Goal: Task Accomplishment & Management: Complete application form

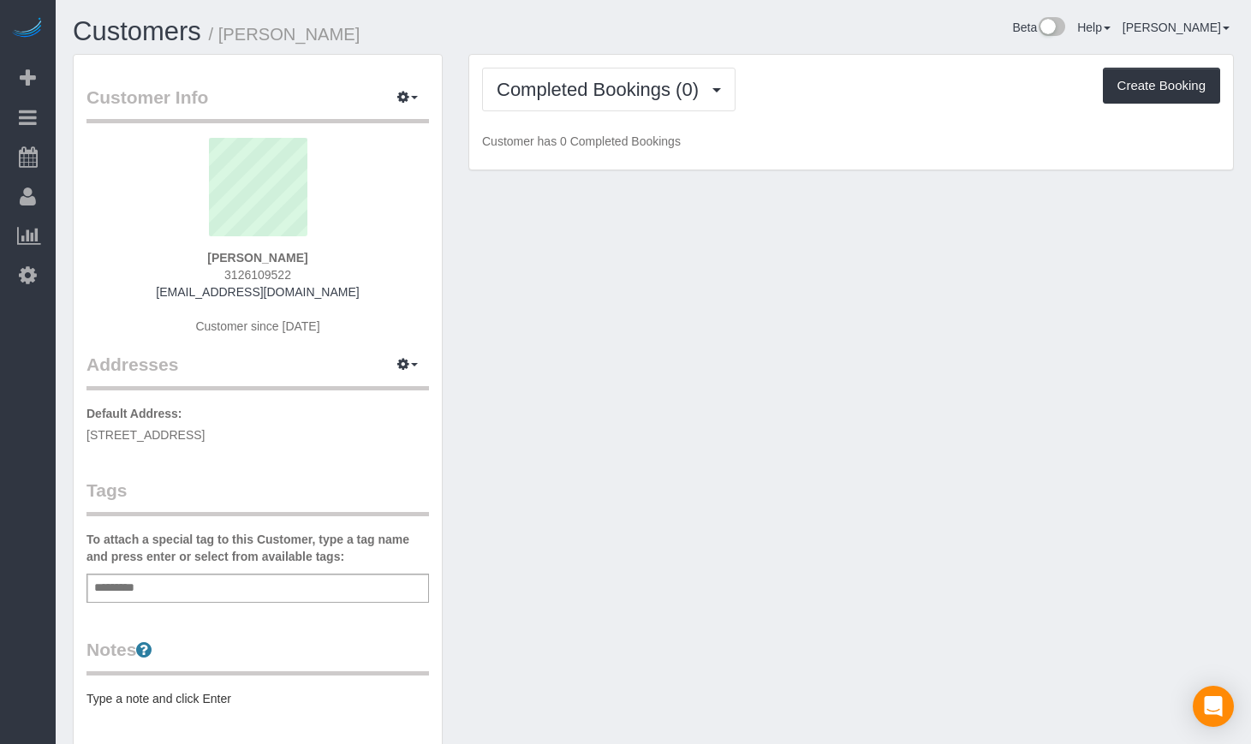
click at [617, 61] on div "Completed Bookings (0) Completed Bookings (0) Upcoming Bookings (1) Cancelled B…" at bounding box center [851, 113] width 764 height 116
click at [616, 92] on span "Completed Bookings (0)" at bounding box center [602, 89] width 211 height 21
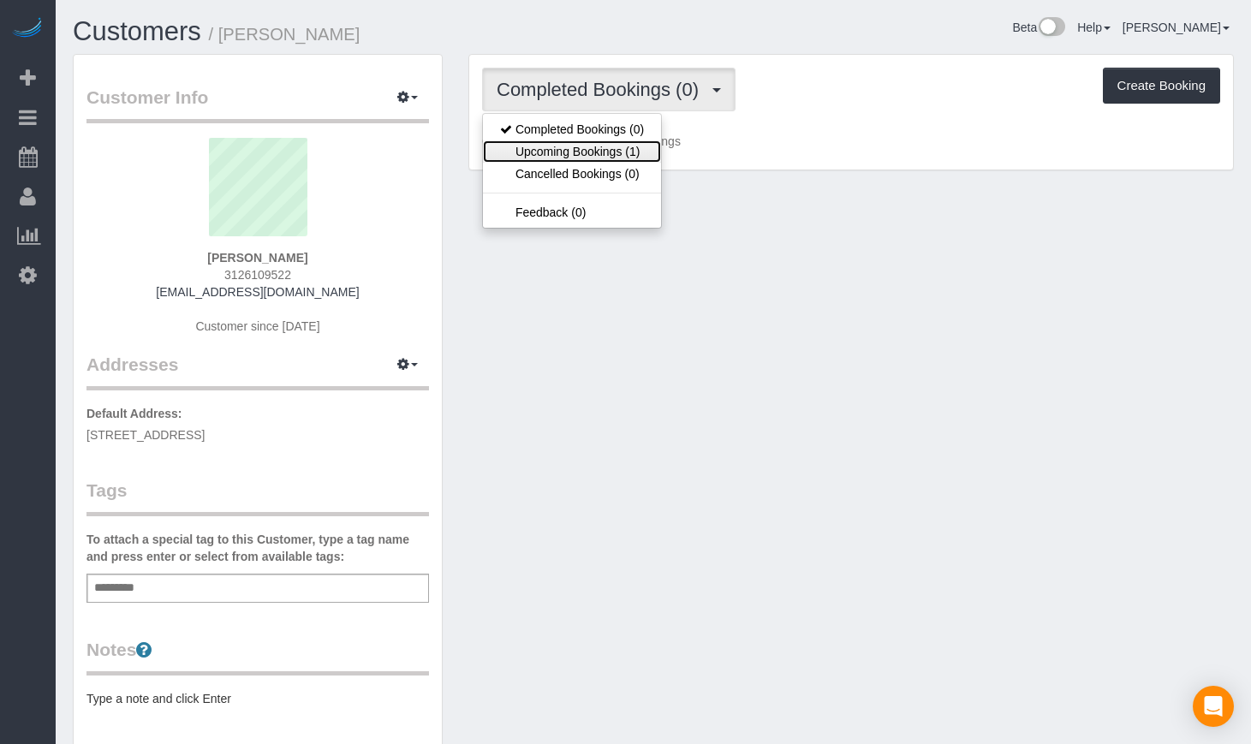
click at [605, 152] on link "Upcoming Bookings (1)" at bounding box center [572, 151] width 178 height 22
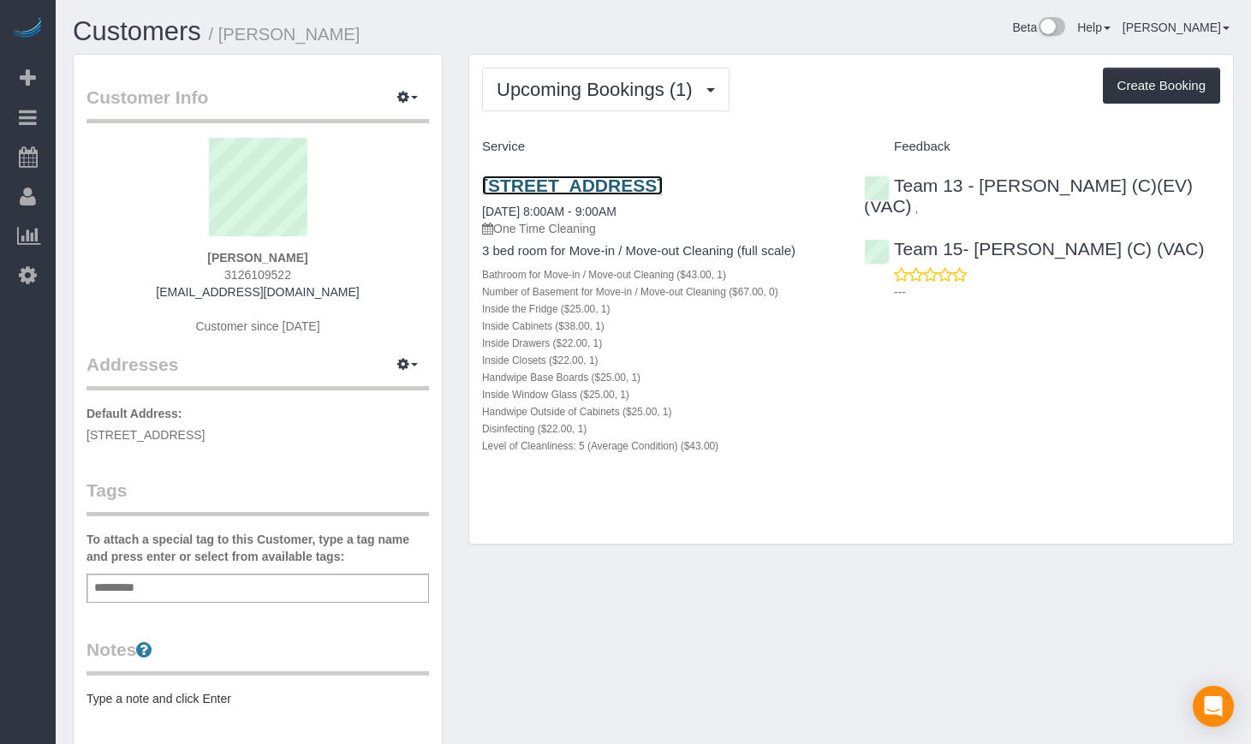
click at [582, 180] on link "2050 W Augusta Blvd, Unit 3, Chicago, IL 60622" at bounding box center [572, 186] width 181 height 20
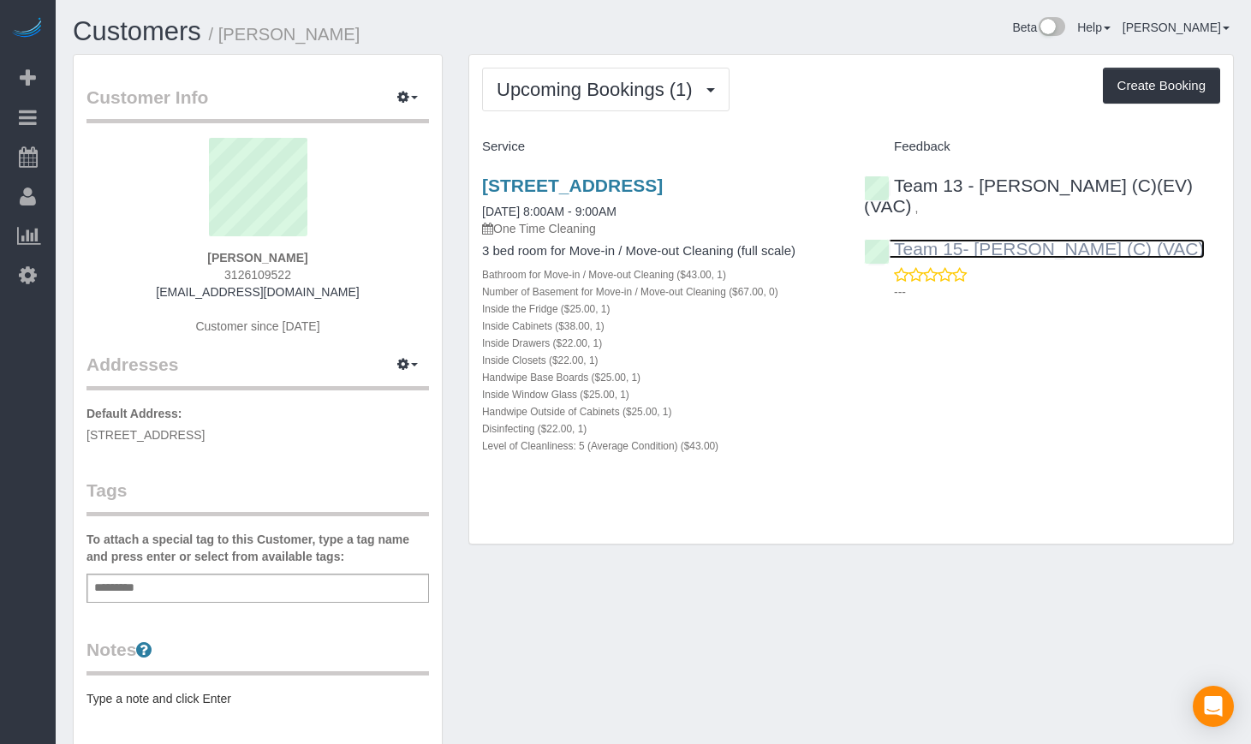
click at [1020, 239] on link "Team 15- [PERSON_NAME] (C) (VAC)" at bounding box center [1034, 249] width 341 height 20
click at [171, 29] on link "Customers" at bounding box center [137, 31] width 128 height 30
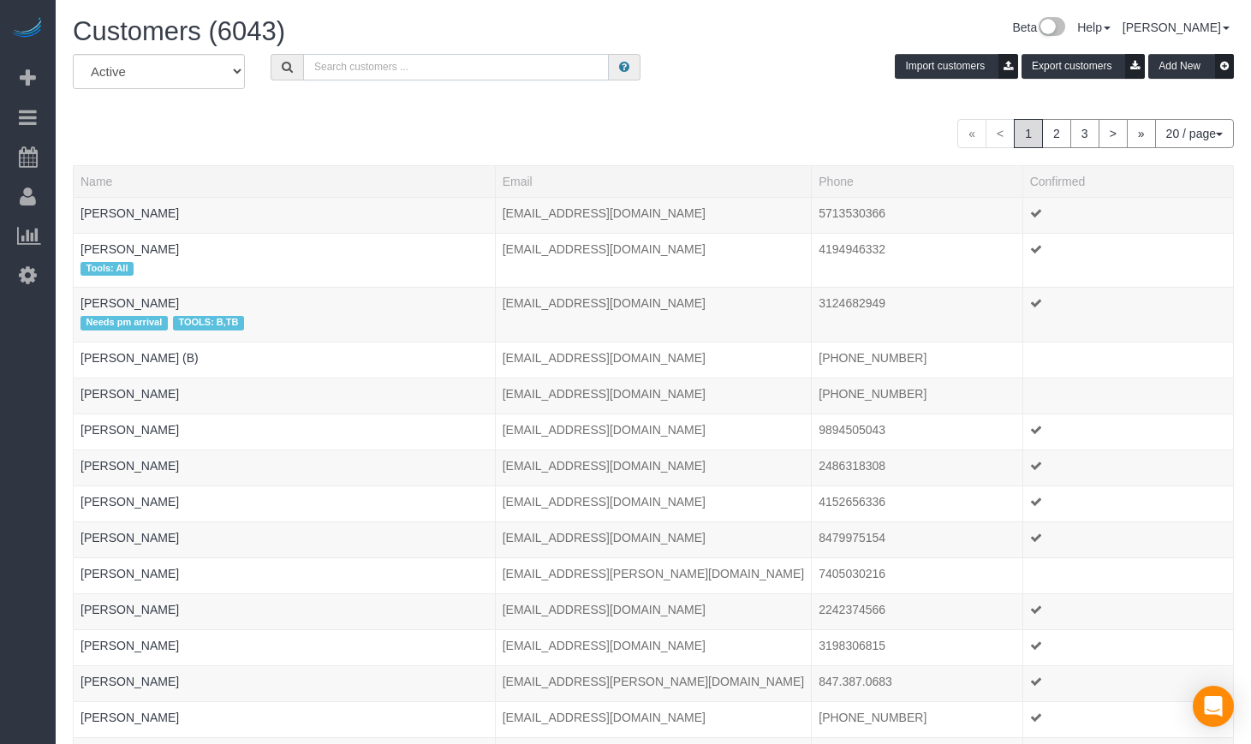
click at [488, 66] on input "text" at bounding box center [456, 67] width 306 height 27
type input "Ananth Shankar"
click at [401, 69] on input "Ananth Shankar" at bounding box center [456, 67] width 306 height 27
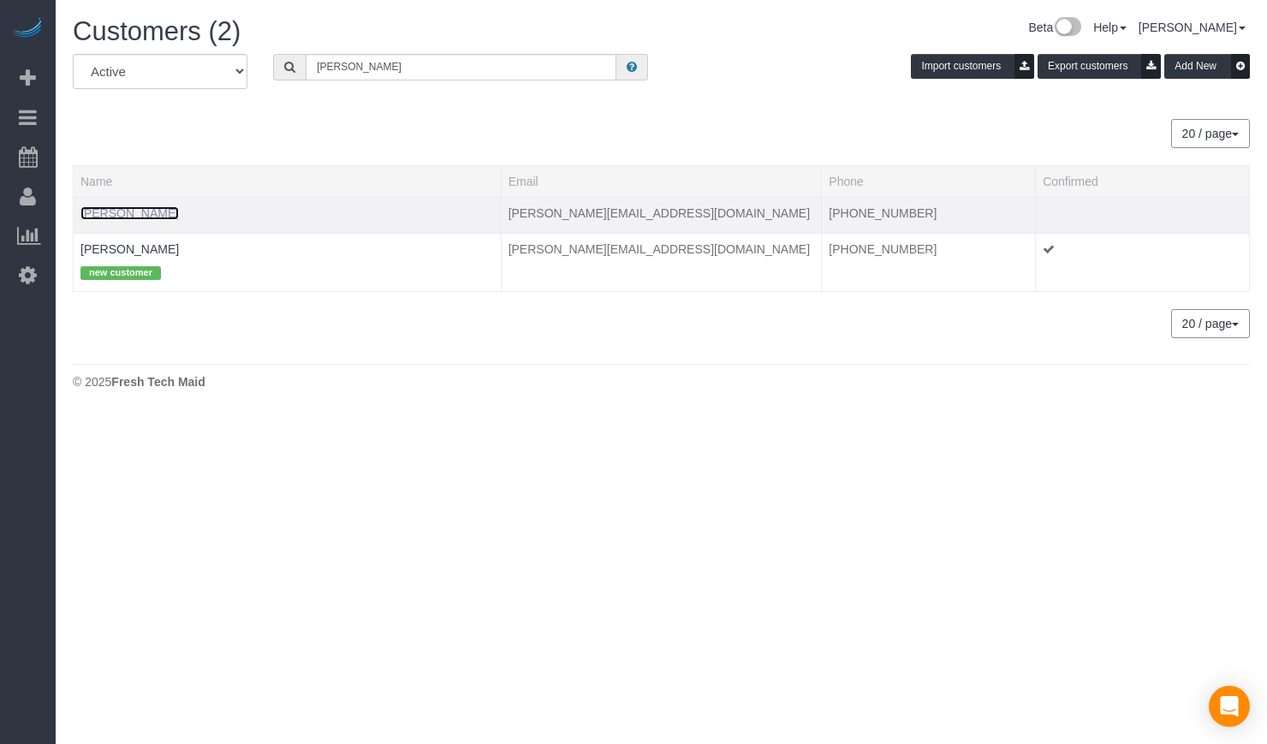
click at [135, 209] on link "Ananth Shankar" at bounding box center [129, 213] width 98 height 14
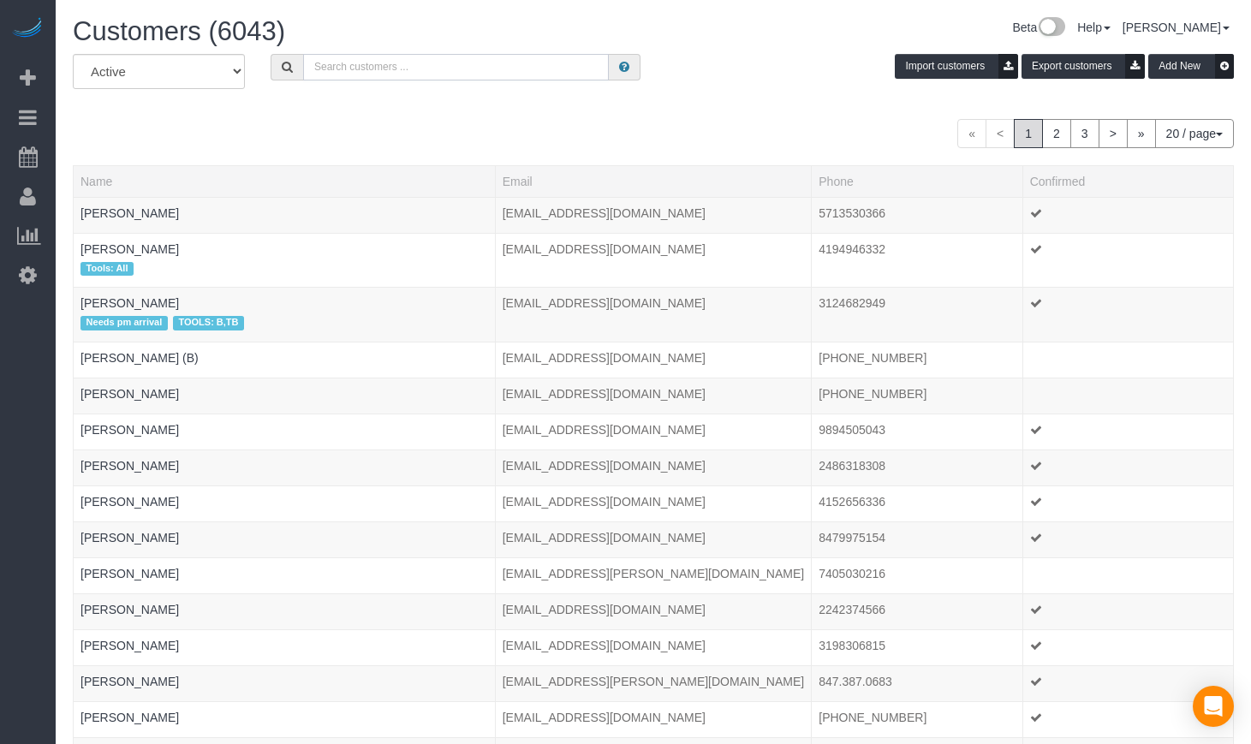
click at [375, 56] on input "text" at bounding box center [456, 67] width 306 height 27
type input "Ananth Shankar"
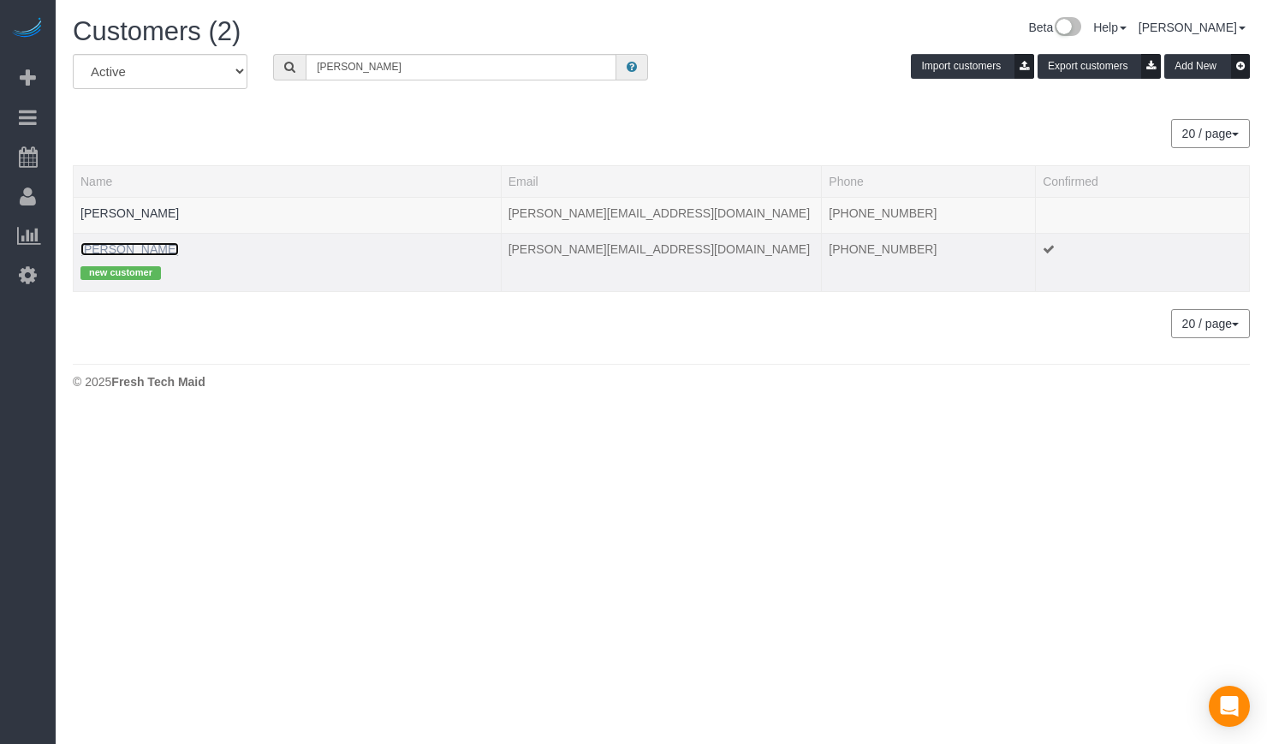
click at [129, 247] on link "Ananth Shankar" at bounding box center [129, 249] width 98 height 14
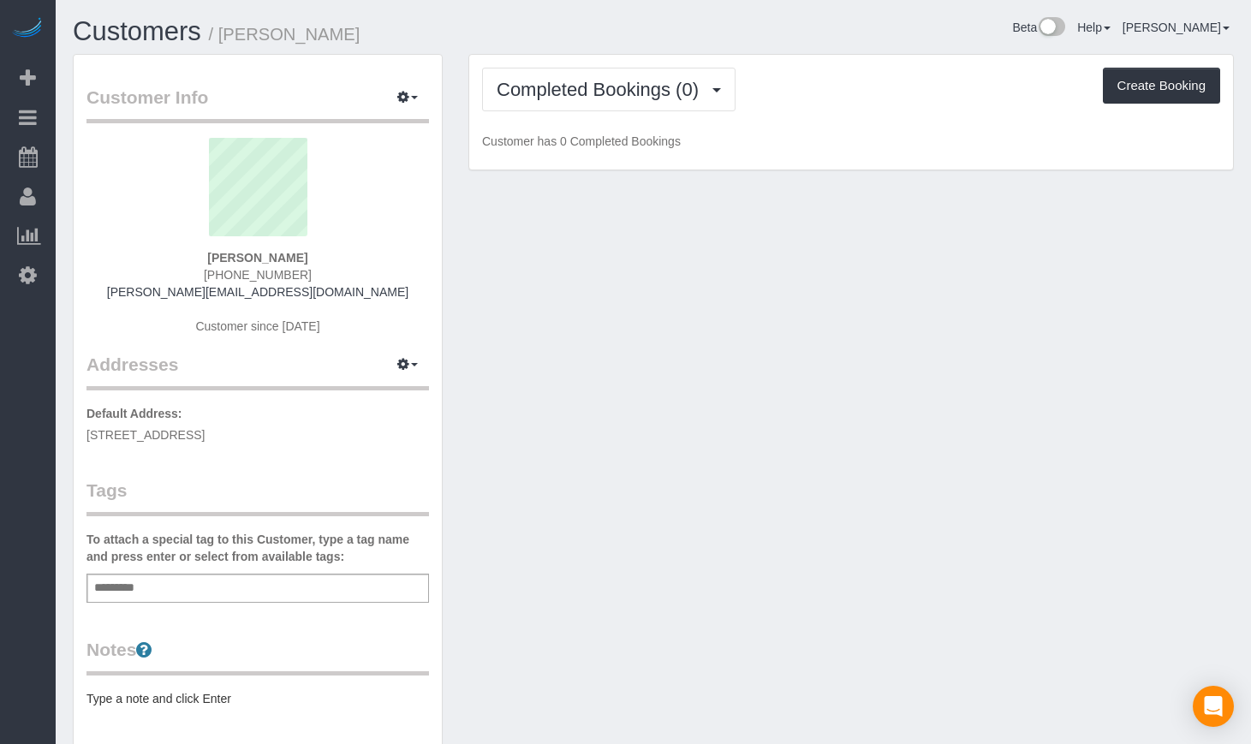
click at [691, 111] on div "Completed Bookings (0) Completed Bookings (0) Upcoming Bookings (1) Cancelled B…" at bounding box center [851, 113] width 764 height 116
click at [673, 102] on button "Completed Bookings (0)" at bounding box center [608, 90] width 253 height 44
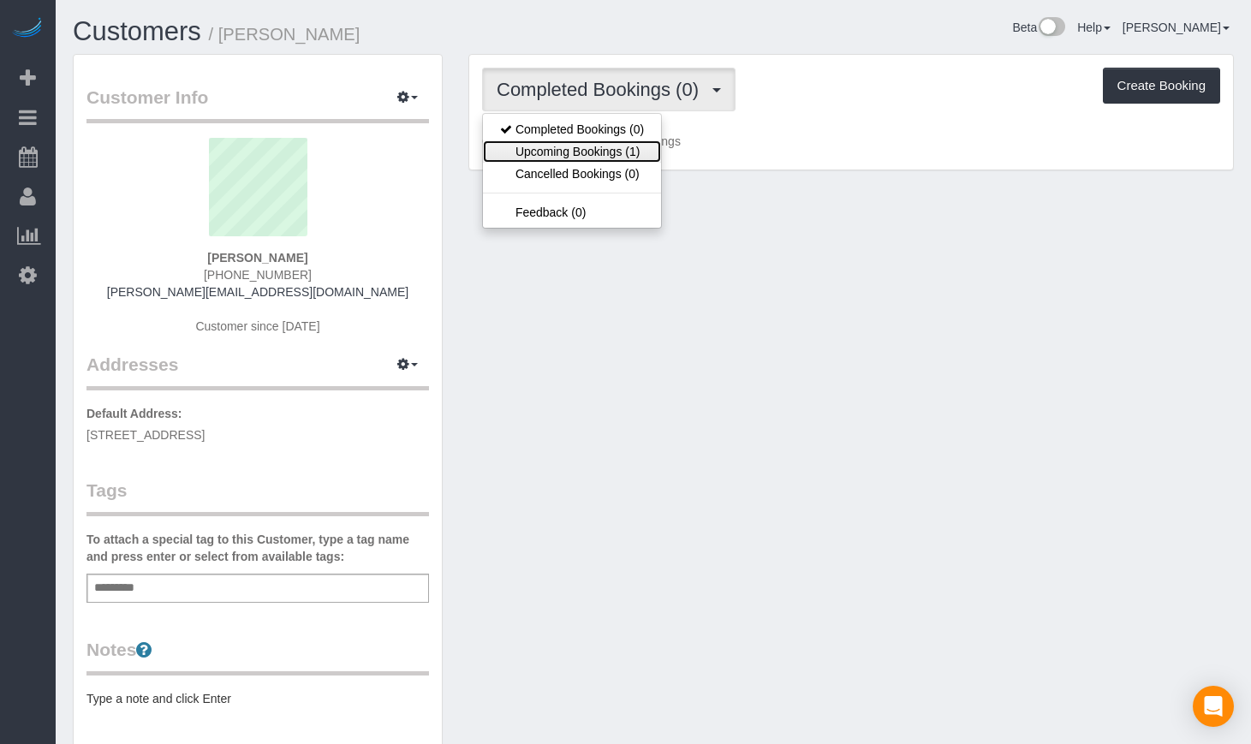
click at [613, 158] on link "Upcoming Bookings (1)" at bounding box center [572, 151] width 178 height 22
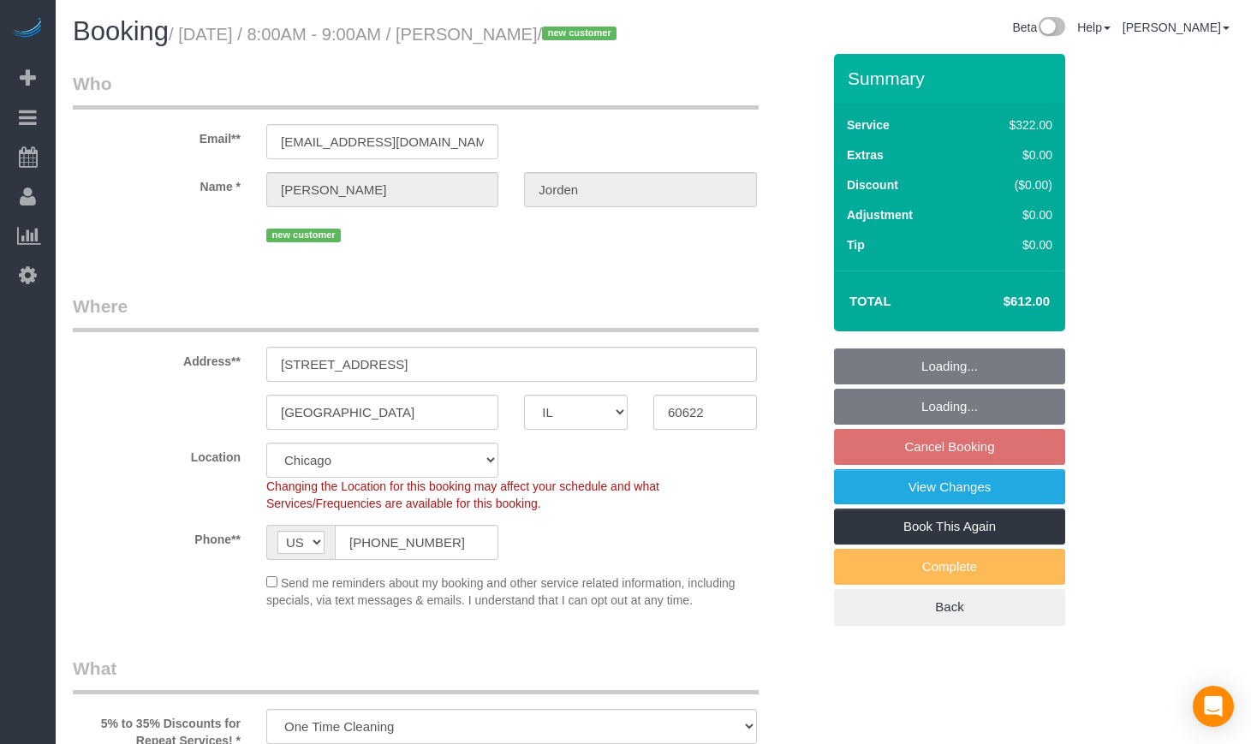
select select "IL"
select select "514"
select select "5"
select select "spot1"
select select "number:1"
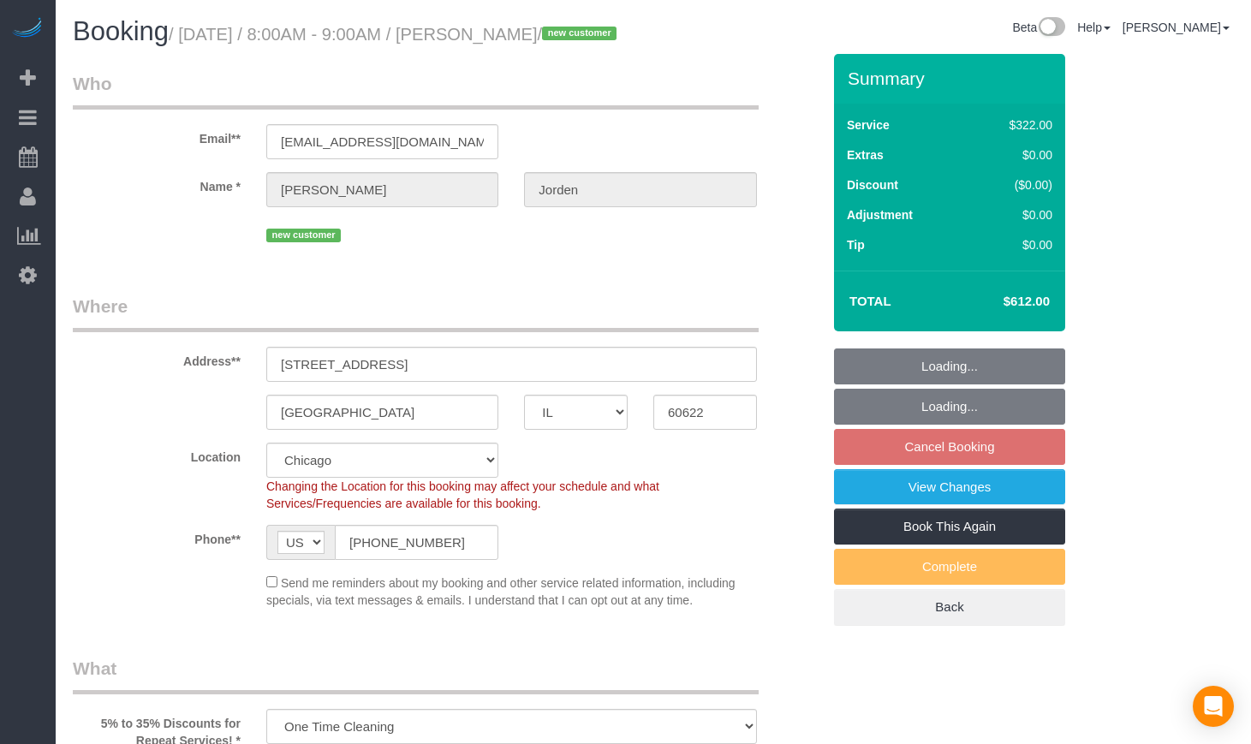
select select "number:58"
select select "number:139"
select select "number:108"
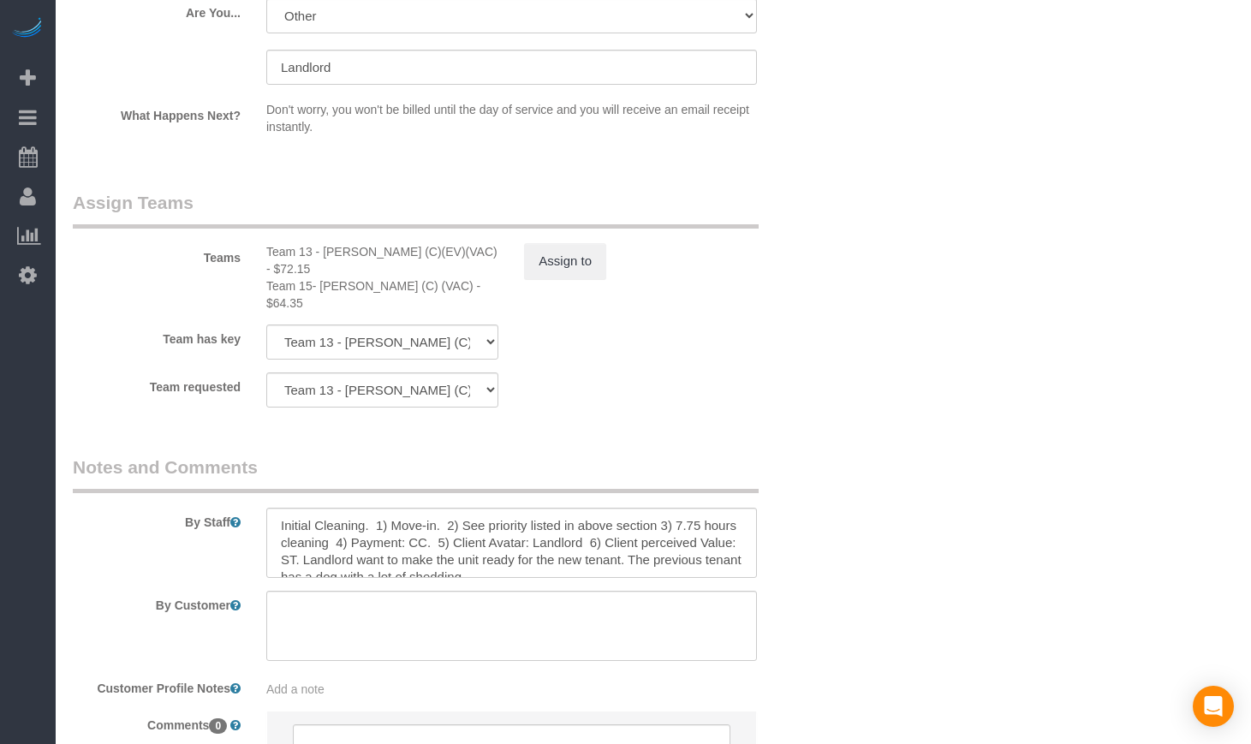
scroll to position [3139, 0]
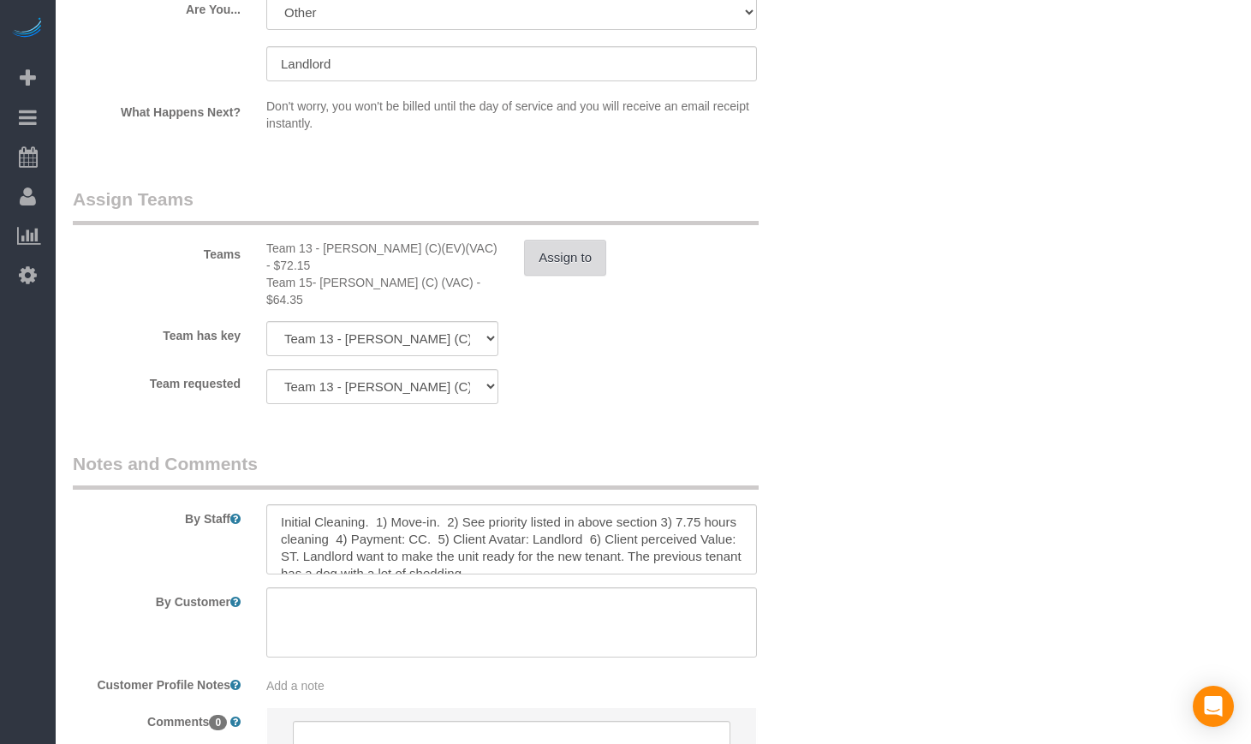
click at [570, 267] on button "Assign to" at bounding box center [565, 258] width 82 height 36
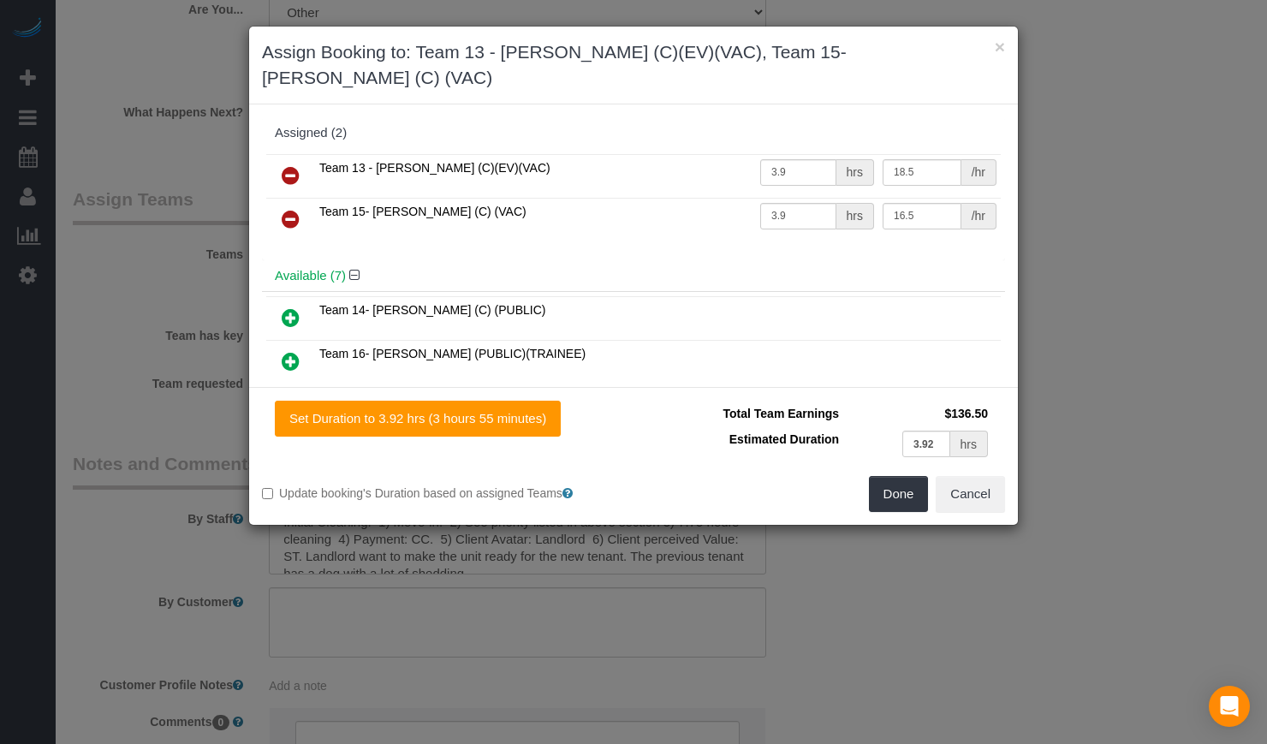
click at [934, 541] on div "× Assign Booking to: Team 13 - [PERSON_NAME] (C)(EV)(VAC), Team 15- [PERSON_NAM…" at bounding box center [633, 372] width 1267 height 744
click at [996, 50] on button "×" at bounding box center [1000, 47] width 10 height 18
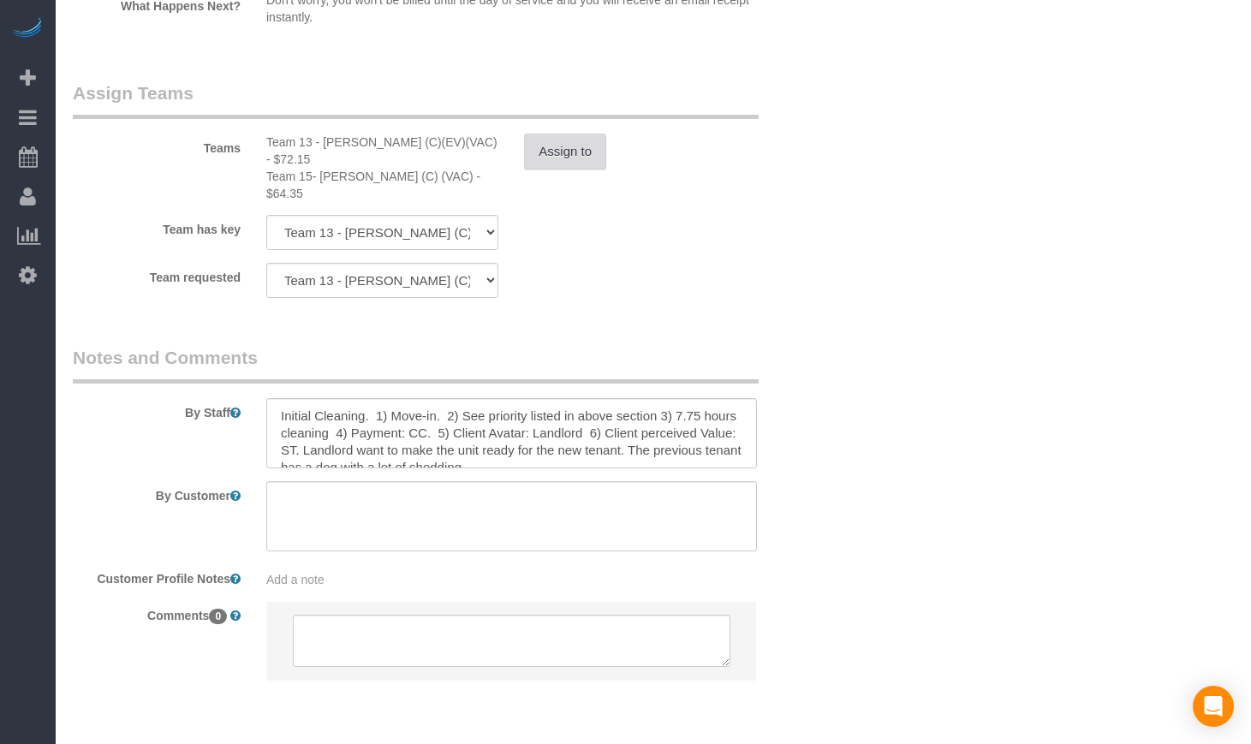
scroll to position [3281, 0]
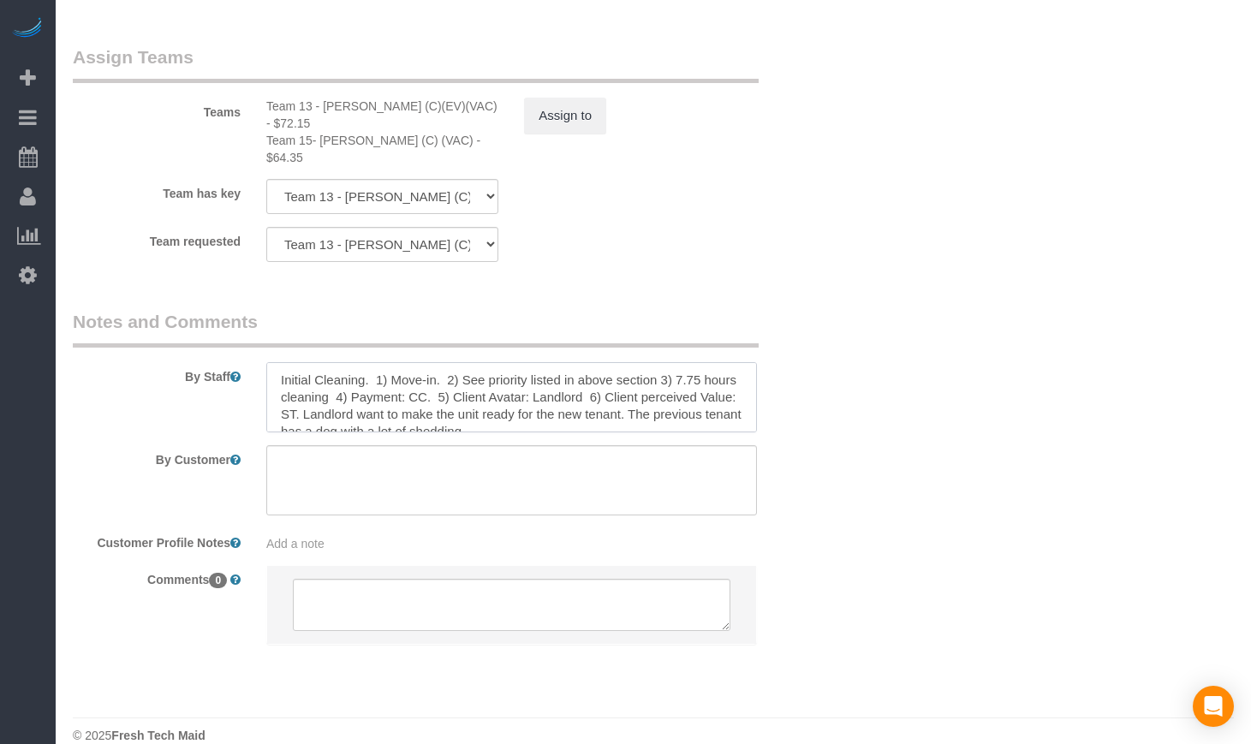
drag, startPoint x: 702, startPoint y: 360, endPoint x: 683, endPoint y: 360, distance: 18.8
click at [683, 362] on textarea at bounding box center [511, 397] width 491 height 70
click at [702, 365] on textarea at bounding box center [511, 397] width 491 height 70
drag, startPoint x: 702, startPoint y: 365, endPoint x: 684, endPoint y: 365, distance: 18.0
click at [684, 365] on textarea at bounding box center [511, 397] width 491 height 70
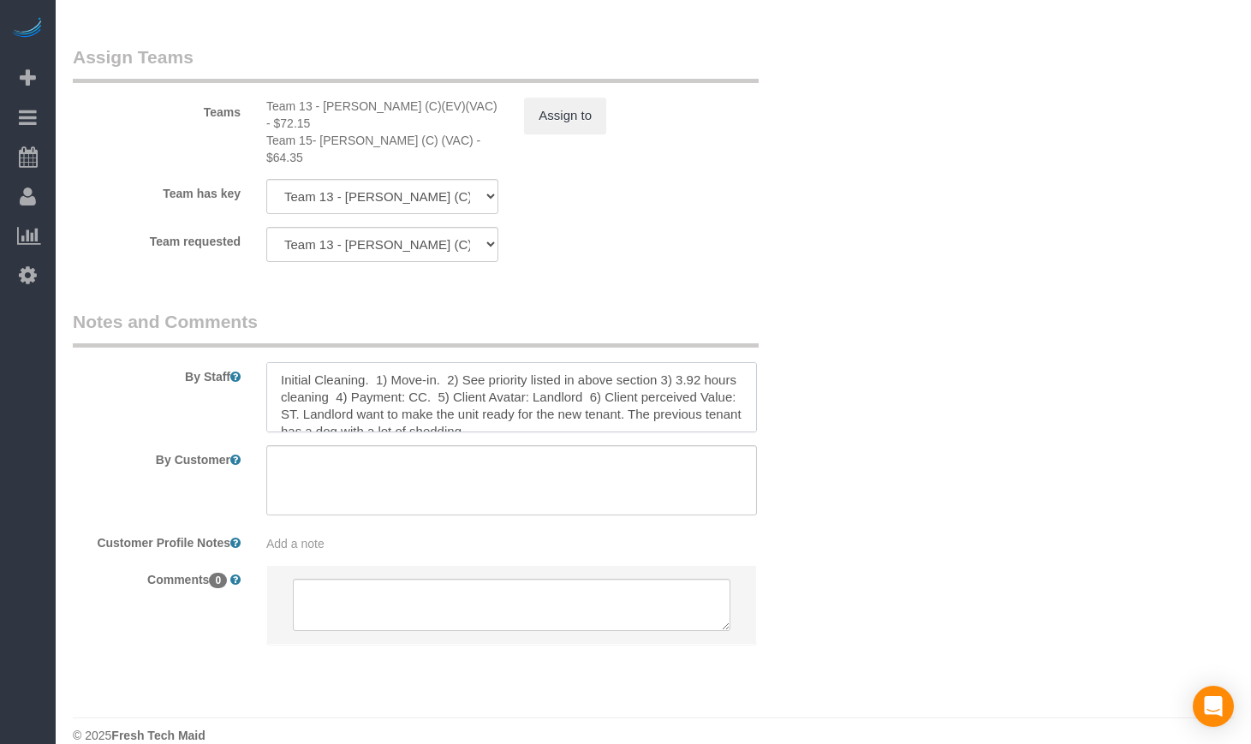
scroll to position [17, 0]
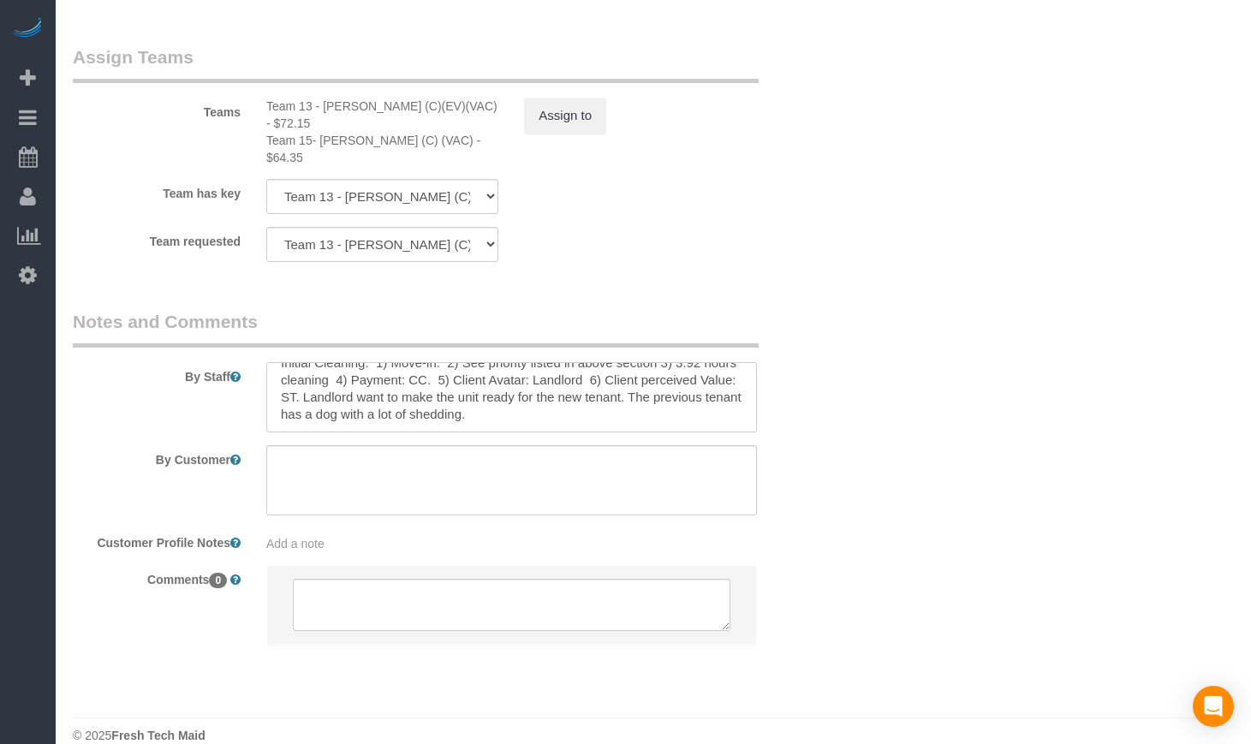
type textarea "Initial Cleaning. 1) Move-in. 2) See priority listed in above section 3) 3.92 h…"
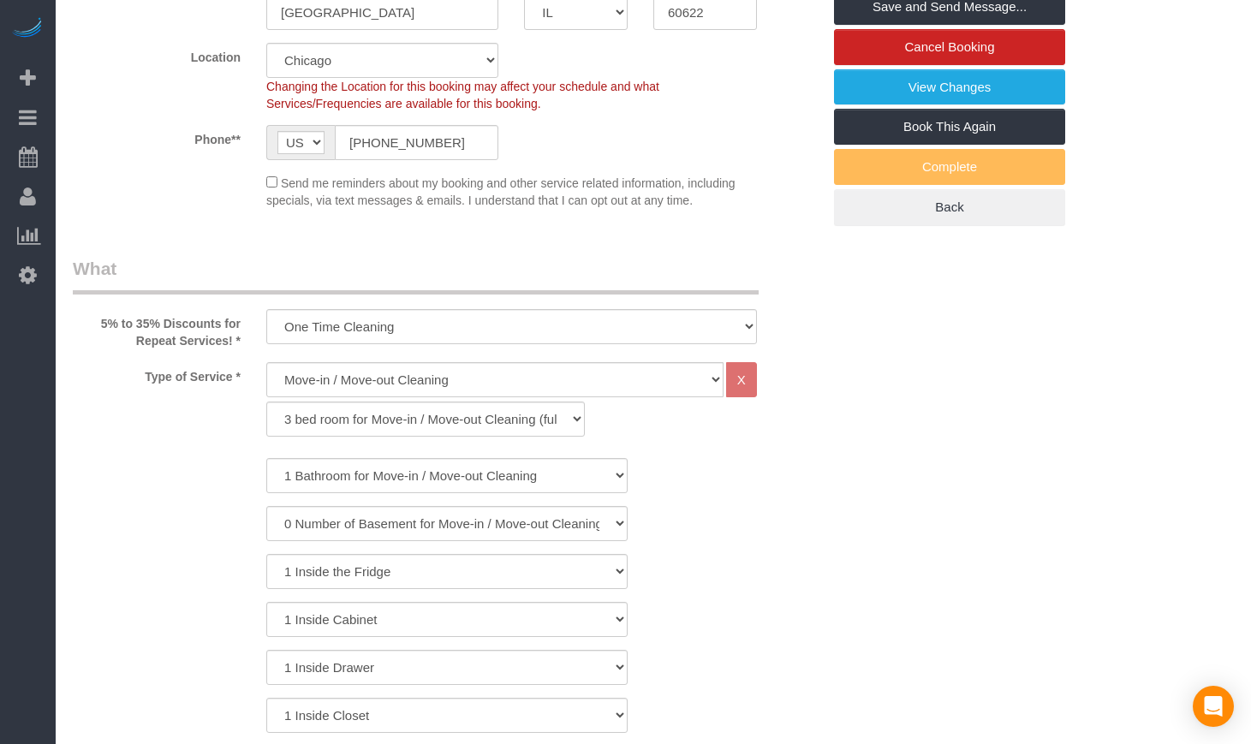
scroll to position [0, 0]
